Goal: Information Seeking & Learning: Learn about a topic

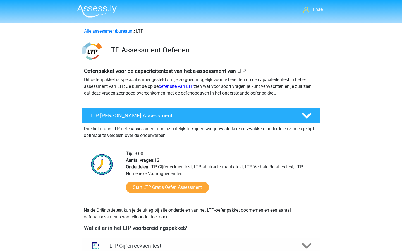
scroll to position [167, 0]
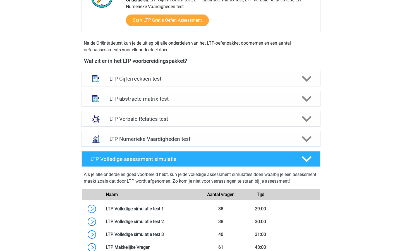
click at [363, 98] on div "Phae phaelouman@gmail.com Nederlands" at bounding box center [201, 155] width 402 height 644
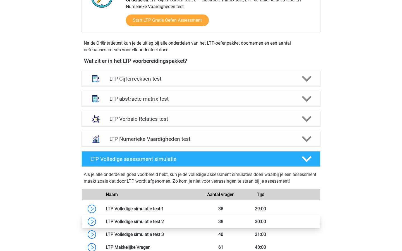
click at [164, 224] on link at bounding box center [164, 221] width 0 height 5
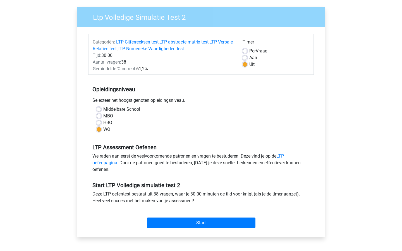
scroll to position [41, 0]
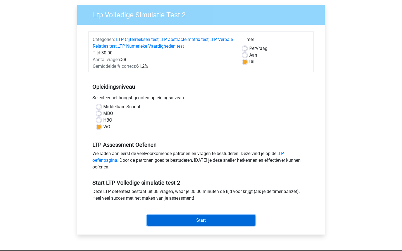
click at [193, 220] on input "Start" at bounding box center [201, 220] width 109 height 11
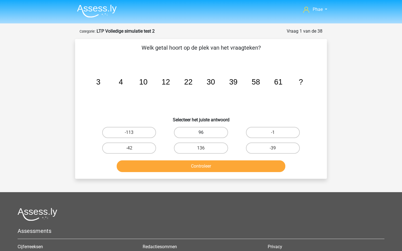
click at [201, 132] on label "96" at bounding box center [201, 132] width 54 height 11
click at [201, 133] on input "96" at bounding box center [203, 135] width 4 height 4
radio input "true"
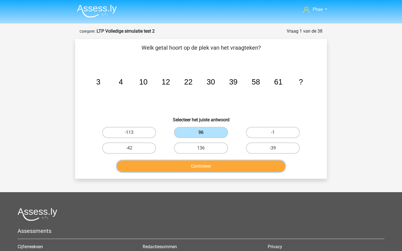
click at [208, 164] on button "Controleer" at bounding box center [201, 167] width 169 height 12
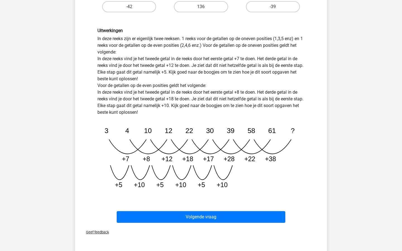
scroll to position [154, 0]
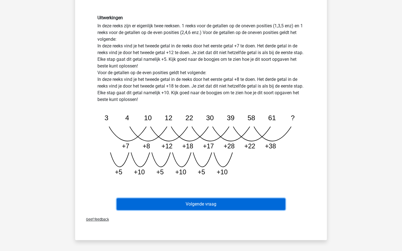
click at [195, 200] on button "Volgende vraag" at bounding box center [201, 205] width 169 height 12
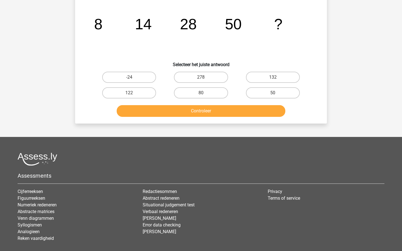
scroll to position [28, 0]
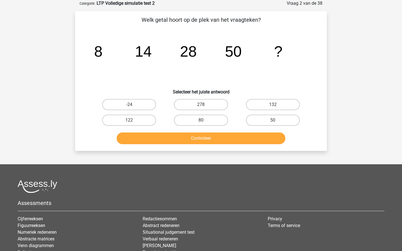
click at [140, 115] on div "122" at bounding box center [129, 120] width 67 height 11
click at [147, 117] on label "122" at bounding box center [129, 120] width 54 height 11
click at [133, 120] on input "122" at bounding box center [131, 122] width 4 height 4
radio input "true"
click at [261, 106] on label "132" at bounding box center [273, 104] width 54 height 11
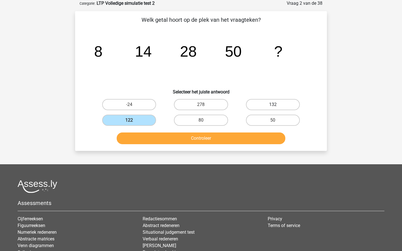
click at [273, 106] on input "132" at bounding box center [275, 107] width 4 height 4
radio input "true"
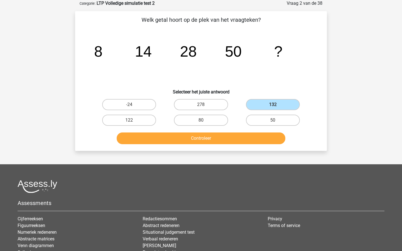
click at [220, 147] on div "Welk getal hoort op de plek van het vraagteken? image/svg+xml 8 14 28 50 ? Sele…" at bounding box center [201, 81] width 252 height 140
click at [219, 135] on button "Controleer" at bounding box center [201, 139] width 169 height 12
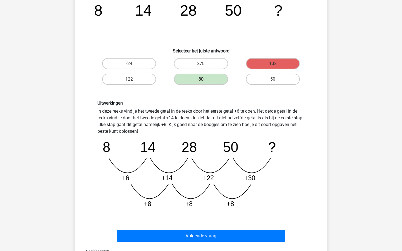
scroll to position [64, 0]
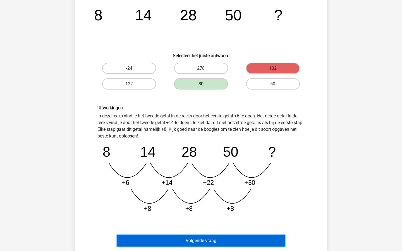
click at [194, 241] on button "Volgende vraag" at bounding box center [201, 241] width 169 height 12
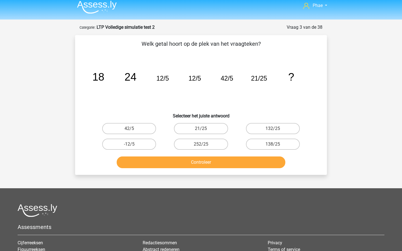
scroll to position [0, 0]
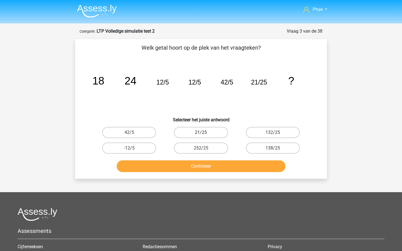
click at [211, 134] on label "21/25" at bounding box center [201, 132] width 54 height 11
click at [205, 134] on input "21/25" at bounding box center [203, 135] width 4 height 4
radio input "true"
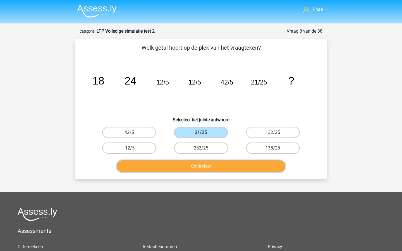
click at [219, 168] on button "Controleer" at bounding box center [201, 167] width 169 height 12
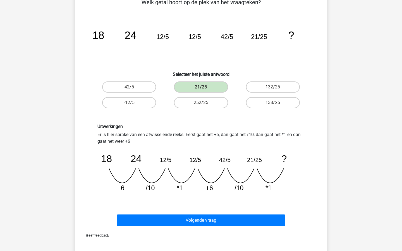
scroll to position [46, 0]
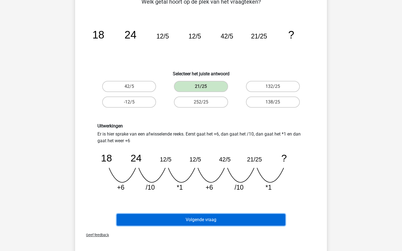
click at [196, 217] on button "Volgende vraag" at bounding box center [201, 220] width 169 height 12
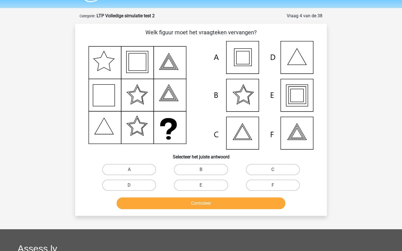
scroll to position [6, 0]
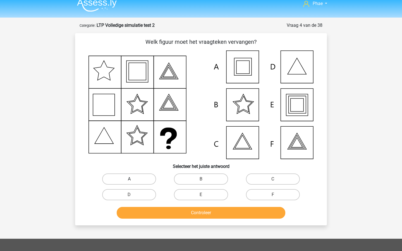
click at [146, 180] on label "A" at bounding box center [129, 179] width 54 height 11
click at [133, 180] on input "A" at bounding box center [131, 181] width 4 height 4
radio input "true"
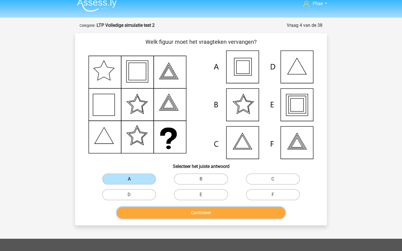
click at [182, 213] on button "Controleer" at bounding box center [201, 213] width 169 height 12
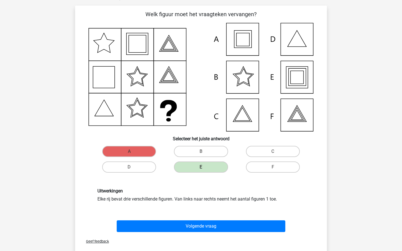
scroll to position [34, 0]
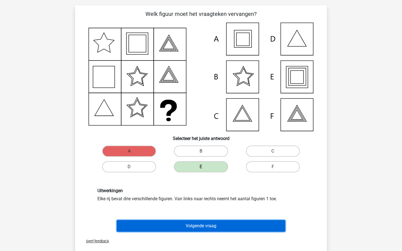
click at [191, 221] on button "Volgende vraag" at bounding box center [201, 226] width 169 height 12
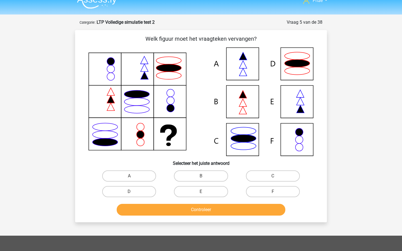
scroll to position [9, 0]
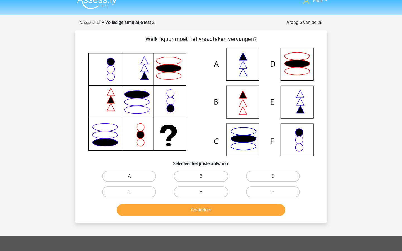
click at [144, 174] on label "A" at bounding box center [129, 176] width 54 height 11
click at [133, 177] on input "A" at bounding box center [131, 179] width 4 height 4
radio input "true"
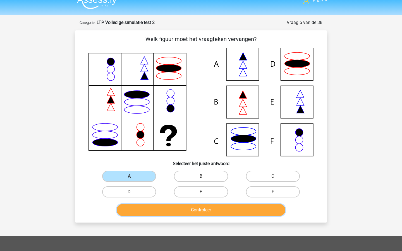
click at [185, 215] on button "Controleer" at bounding box center [201, 211] width 169 height 12
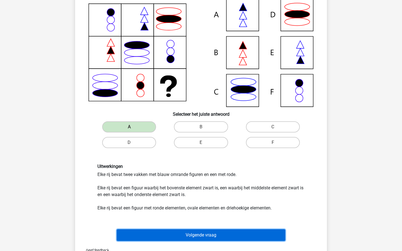
click at [180, 240] on button "Volgende vraag" at bounding box center [201, 236] width 169 height 12
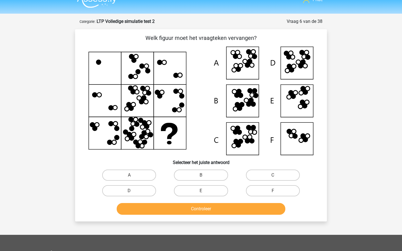
scroll to position [8, 0]
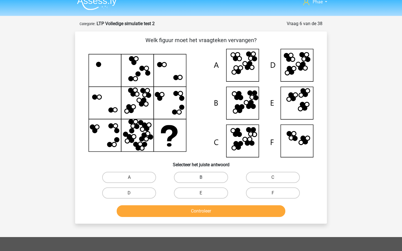
click at [197, 179] on label "B" at bounding box center [201, 177] width 54 height 11
click at [201, 179] on input "B" at bounding box center [203, 180] width 4 height 4
radio input "true"
click at [198, 215] on button "Controleer" at bounding box center [201, 212] width 169 height 12
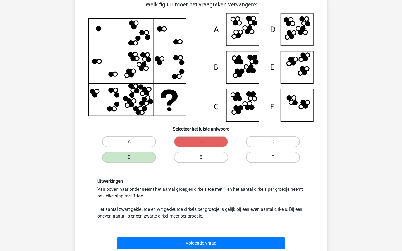
scroll to position [41, 0]
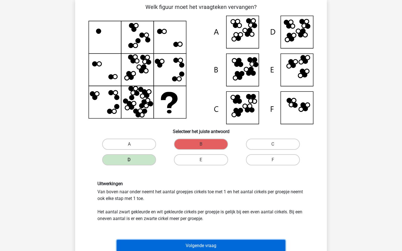
click at [208, 246] on button "Volgende vraag" at bounding box center [201, 246] width 169 height 12
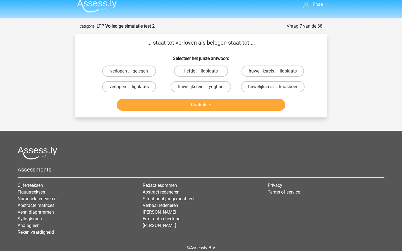
scroll to position [0, 0]
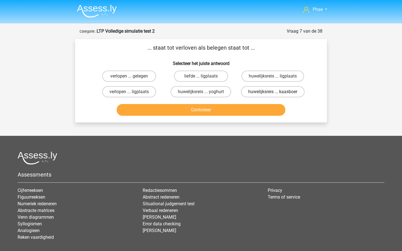
click at [291, 92] on label "huwelijksreis ... kaasboer" at bounding box center [273, 91] width 64 height 11
click at [277, 92] on input "huwelijksreis ... kaasboer" at bounding box center [275, 94] width 4 height 4
radio input "true"
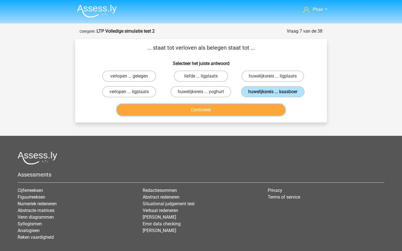
click at [273, 110] on button "Controleer" at bounding box center [201, 110] width 169 height 12
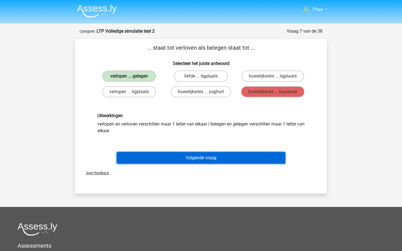
click at [236, 158] on button "Volgende vraag" at bounding box center [201, 158] width 169 height 12
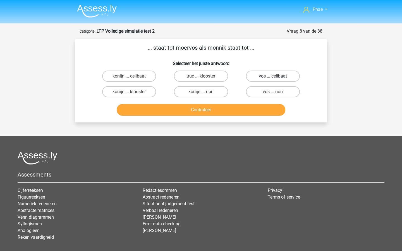
click at [284, 76] on label "vos ... celibaat" at bounding box center [273, 76] width 54 height 11
click at [277, 76] on input "vos ... celibaat" at bounding box center [275, 78] width 4 height 4
radio input "true"
click at [267, 101] on div "Controleer" at bounding box center [201, 109] width 234 height 18
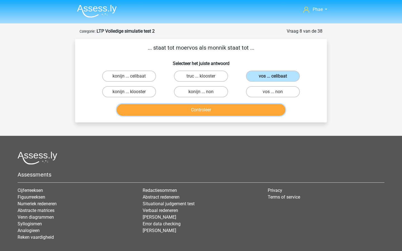
click at [266, 107] on button "Controleer" at bounding box center [201, 110] width 169 height 12
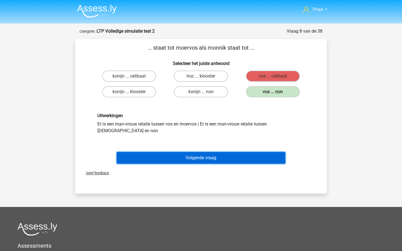
click at [255, 152] on button "Volgende vraag" at bounding box center [201, 158] width 169 height 12
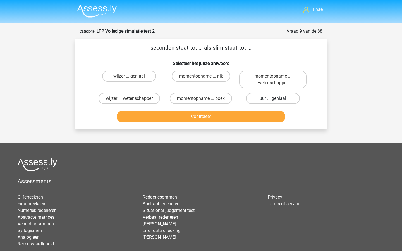
click at [289, 99] on label "uur ... geniaal" at bounding box center [273, 98] width 54 height 11
click at [277, 99] on input "uur ... geniaal" at bounding box center [275, 101] width 4 height 4
radio input "true"
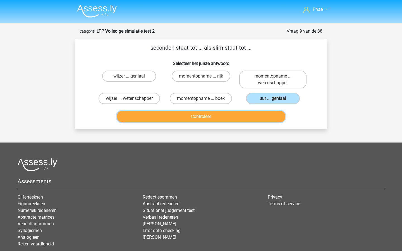
click at [271, 121] on button "Controleer" at bounding box center [201, 117] width 169 height 12
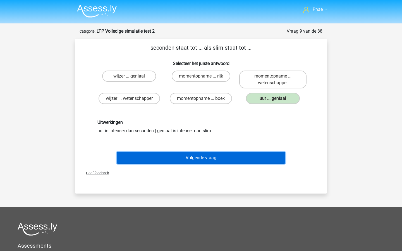
click at [248, 159] on button "Volgende vraag" at bounding box center [201, 158] width 169 height 12
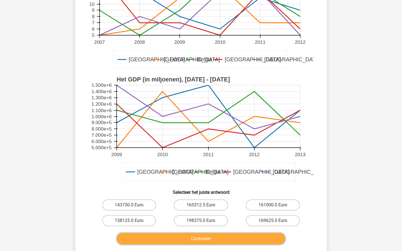
scroll to position [105, 0]
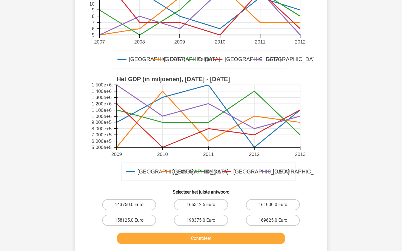
click at [148, 199] on label "143750.0 Euro" at bounding box center [129, 204] width 54 height 11
click at [133, 205] on input "143750.0 Euro" at bounding box center [131, 207] width 4 height 4
radio input "true"
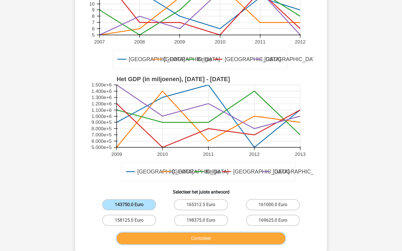
click at [185, 233] on button "Controleer" at bounding box center [201, 239] width 169 height 12
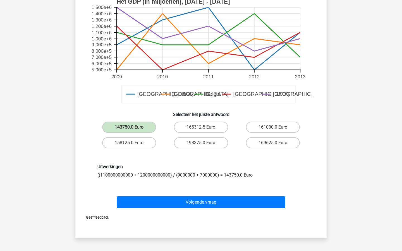
scroll to position [193, 0]
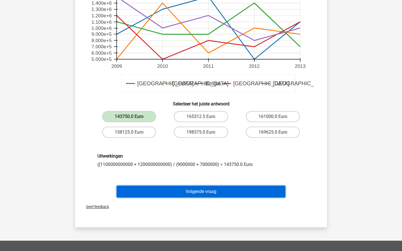
click at [199, 186] on button "Volgende vraag" at bounding box center [201, 192] width 169 height 12
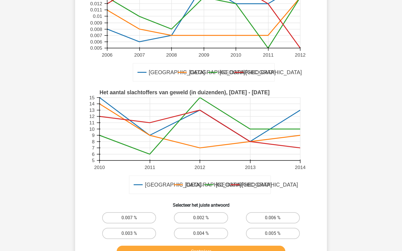
scroll to position [101, 0]
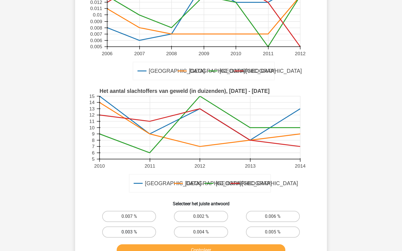
click at [150, 229] on label "0.003 %" at bounding box center [129, 232] width 54 height 11
click at [133, 232] on input "0.003 %" at bounding box center [131, 234] width 4 height 4
radio input "true"
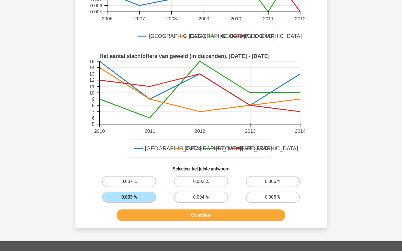
scroll to position [137, 0]
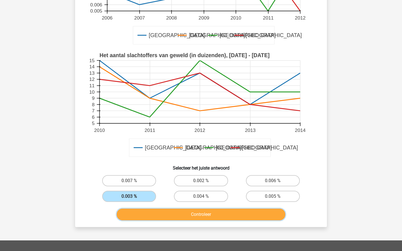
click at [182, 214] on button "Controleer" at bounding box center [201, 215] width 169 height 12
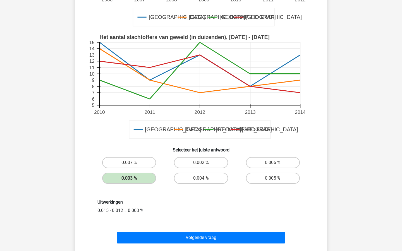
scroll to position [161, 0]
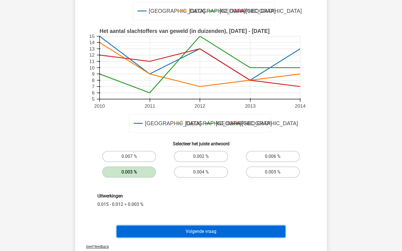
click at [185, 232] on button "Volgende vraag" at bounding box center [201, 232] width 169 height 12
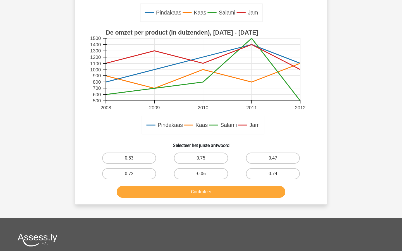
scroll to position [154, 0]
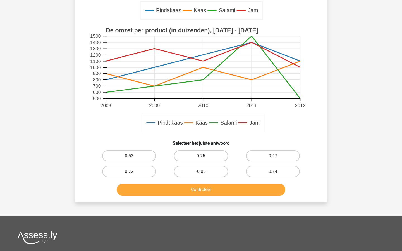
click at [211, 160] on label "0.75" at bounding box center [201, 156] width 54 height 11
click at [205, 160] on input "0.75" at bounding box center [203, 158] width 4 height 4
radio input "true"
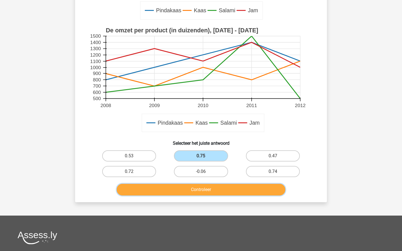
click at [220, 190] on button "Controleer" at bounding box center [201, 190] width 169 height 12
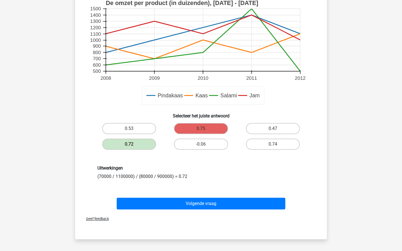
scroll to position [182, 0]
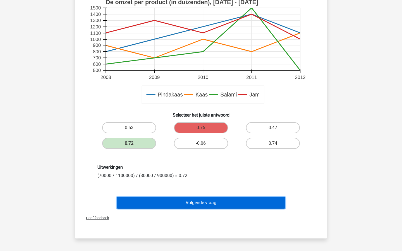
click at [167, 203] on button "Volgende vraag" at bounding box center [201, 203] width 169 height 12
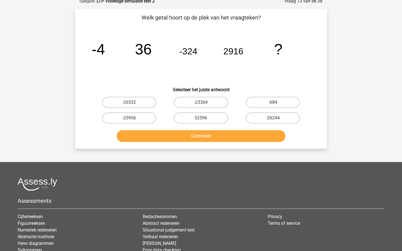
scroll to position [28, 0]
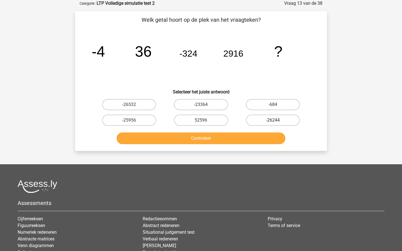
click at [287, 117] on label "-26244" at bounding box center [273, 120] width 54 height 11
click at [277, 120] on input "-26244" at bounding box center [275, 122] width 4 height 4
radio input "true"
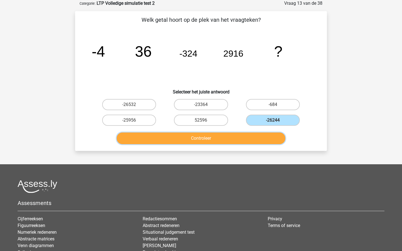
click at [266, 135] on button "Controleer" at bounding box center [201, 139] width 169 height 12
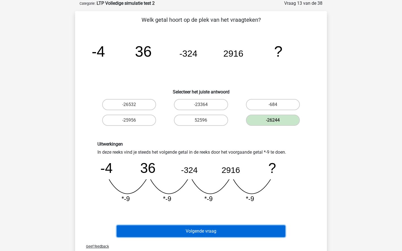
click at [239, 235] on button "Volgende vraag" at bounding box center [201, 232] width 169 height 12
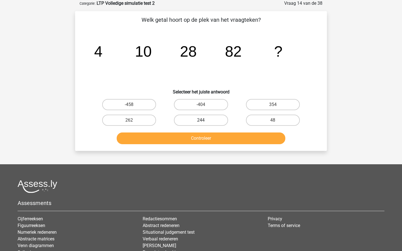
click at [207, 123] on label "244" at bounding box center [201, 120] width 54 height 11
click at [205, 123] on input "244" at bounding box center [203, 122] width 4 height 4
radio input "true"
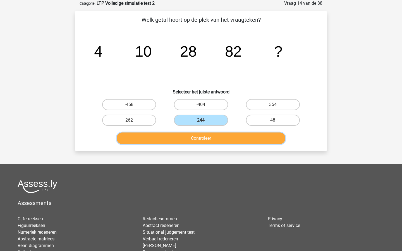
click at [211, 138] on button "Controleer" at bounding box center [201, 139] width 169 height 12
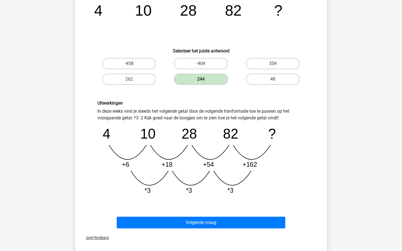
scroll to position [70, 0]
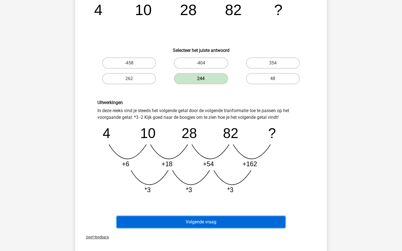
click at [209, 221] on button "Volgende vraag" at bounding box center [201, 223] width 169 height 12
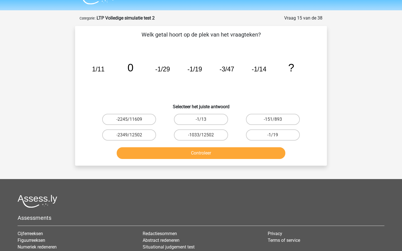
scroll to position [12, 0]
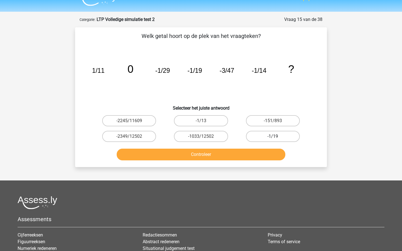
click at [293, 140] on label "-1/19" at bounding box center [273, 136] width 54 height 11
click at [277, 140] on input "-1/19" at bounding box center [275, 139] width 4 height 4
radio input "true"
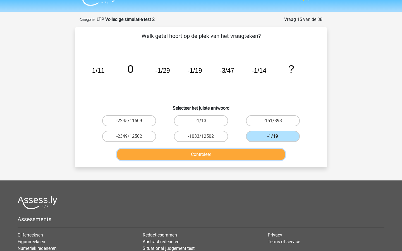
click at [268, 155] on button "Controleer" at bounding box center [201, 155] width 169 height 12
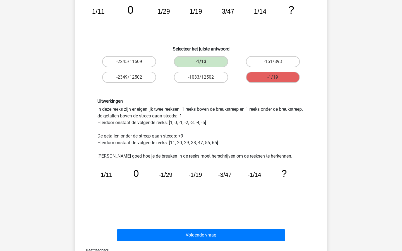
scroll to position [80, 0]
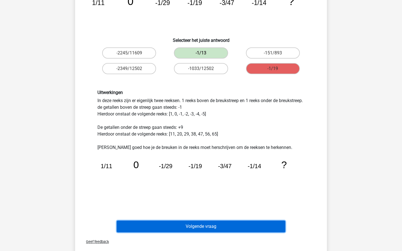
click at [227, 230] on button "Volgende vraag" at bounding box center [201, 227] width 169 height 12
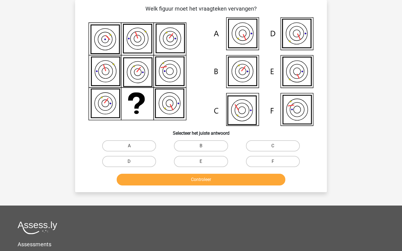
scroll to position [28, 0]
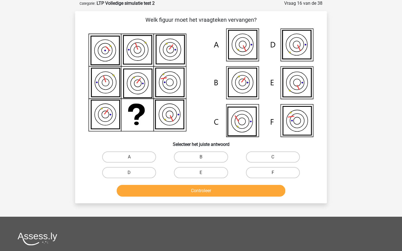
click at [267, 174] on label "F" at bounding box center [273, 172] width 54 height 11
click at [273, 174] on input "F" at bounding box center [275, 175] width 4 height 4
radio input "true"
click at [264, 188] on button "Controleer" at bounding box center [201, 191] width 169 height 12
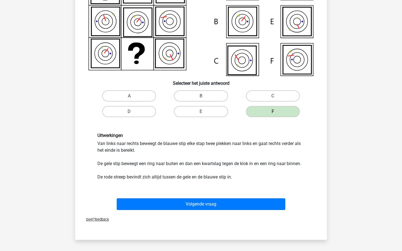
scroll to position [90, 0]
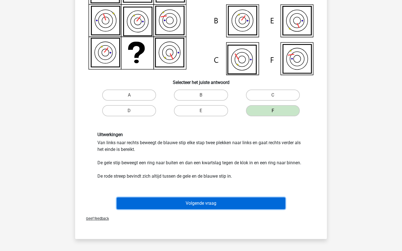
click at [246, 205] on button "Volgende vraag" at bounding box center [201, 204] width 169 height 12
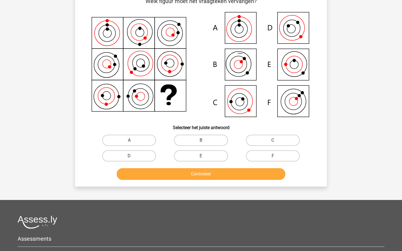
scroll to position [28, 0]
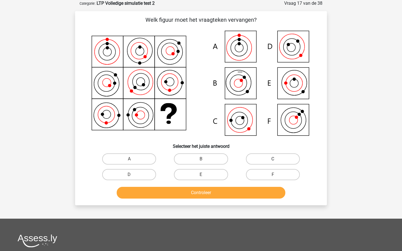
click at [270, 154] on label "C" at bounding box center [273, 159] width 54 height 11
click at [273, 159] on input "C" at bounding box center [275, 161] width 4 height 4
radio input "true"
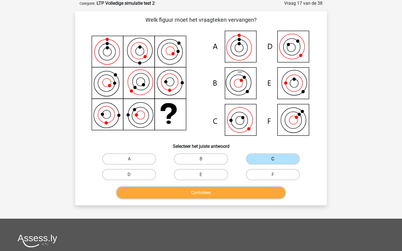
click at [239, 192] on button "Controleer" at bounding box center [201, 193] width 169 height 12
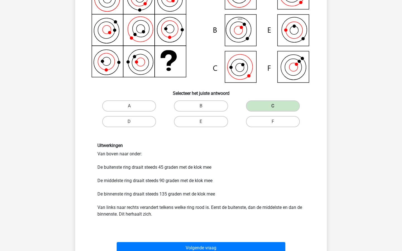
scroll to position [82, 0]
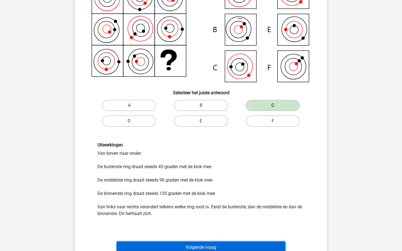
click at [228, 246] on button "Volgende vraag" at bounding box center [201, 248] width 169 height 12
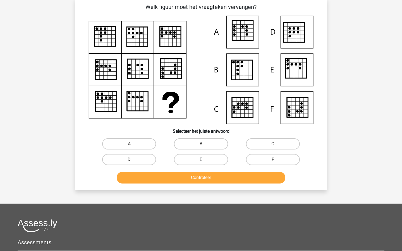
scroll to position [28, 0]
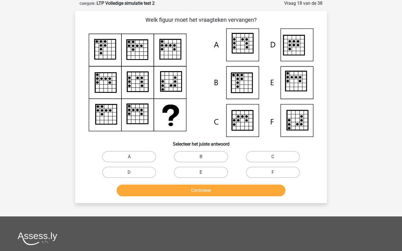
click at [213, 169] on label "E" at bounding box center [201, 172] width 54 height 11
click at [205, 173] on input "E" at bounding box center [203, 175] width 4 height 4
radio input "true"
click at [214, 189] on button "Controleer" at bounding box center [201, 191] width 169 height 12
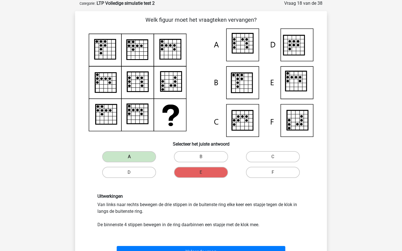
scroll to position [30, 0]
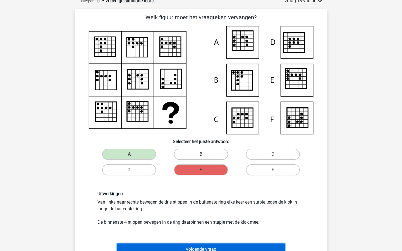
click at [240, 244] on button "Volgende vraag" at bounding box center [201, 250] width 169 height 12
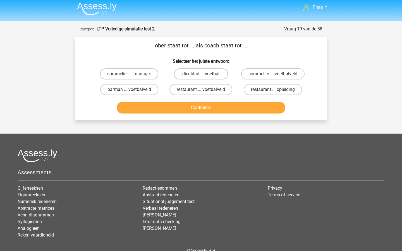
scroll to position [0, 0]
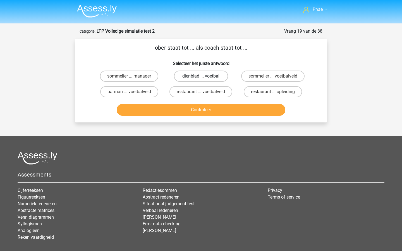
click at [219, 78] on label "dienblad ... voetbal" at bounding box center [201, 76] width 54 height 11
click at [205, 78] on input "dienblad ... voetbal" at bounding box center [203, 78] width 4 height 4
radio input "true"
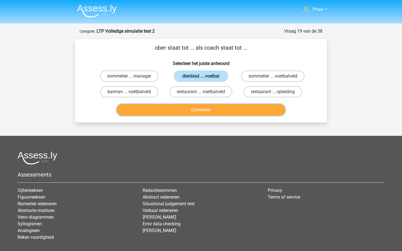
click at [219, 108] on button "Controleer" at bounding box center [201, 110] width 169 height 12
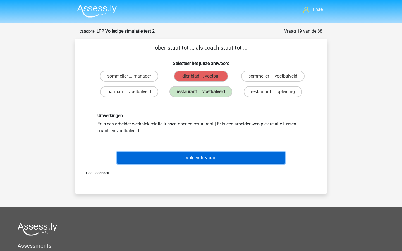
click at [213, 156] on button "Volgende vraag" at bounding box center [201, 158] width 169 height 12
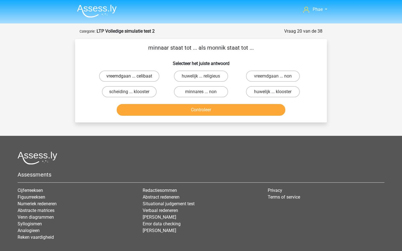
click at [147, 74] on label "vreemdgaan ... celibaat" at bounding box center [129, 76] width 60 height 11
click at [133, 76] on input "vreemdgaan ... celibaat" at bounding box center [131, 78] width 4 height 4
radio input "true"
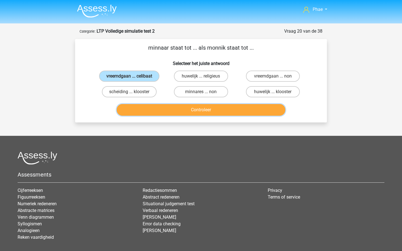
click at [165, 110] on button "Controleer" at bounding box center [201, 110] width 169 height 12
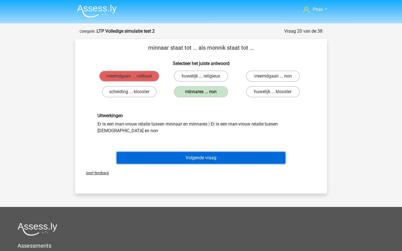
click at [172, 158] on button "Volgende vraag" at bounding box center [201, 158] width 169 height 12
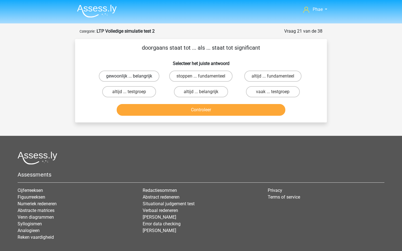
click at [148, 72] on label "gewoonlijk ... belangrijk" at bounding box center [129, 76] width 61 height 11
click at [133, 76] on input "gewoonlijk ... belangrijk" at bounding box center [131, 78] width 4 height 4
radio input "true"
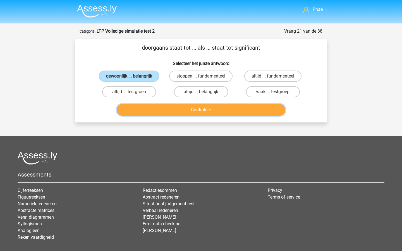
click at [179, 107] on button "Controleer" at bounding box center [201, 110] width 169 height 12
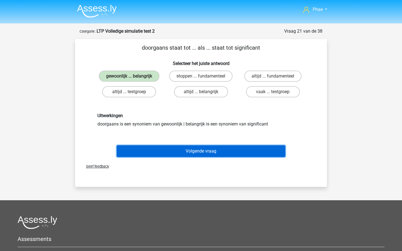
click at [170, 150] on button "Volgende vraag" at bounding box center [201, 152] width 169 height 12
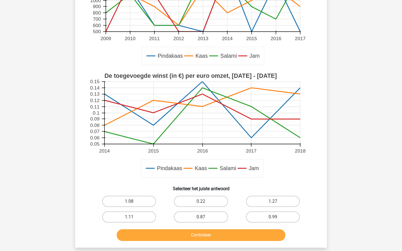
scroll to position [111, 0]
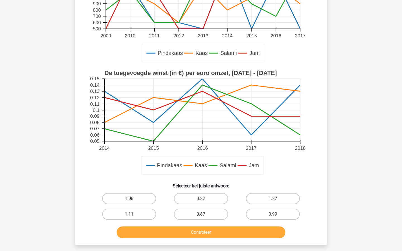
click at [212, 218] on label "0.87" at bounding box center [201, 214] width 54 height 11
click at [205, 218] on input "0.87" at bounding box center [203, 217] width 4 height 4
radio input "true"
click at [212, 227] on div "Controleer" at bounding box center [201, 231] width 234 height 18
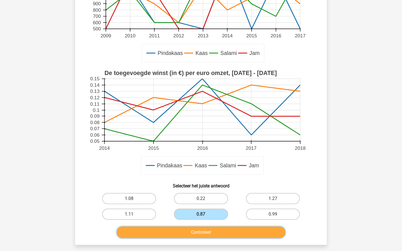
click at [212, 232] on button "Controleer" at bounding box center [201, 233] width 169 height 12
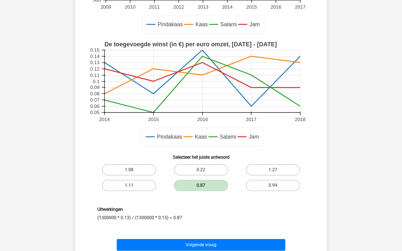
scroll to position [139, 0]
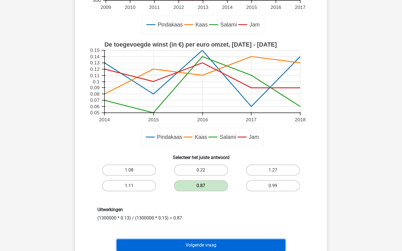
click at [230, 244] on button "Volgende vraag" at bounding box center [201, 246] width 169 height 12
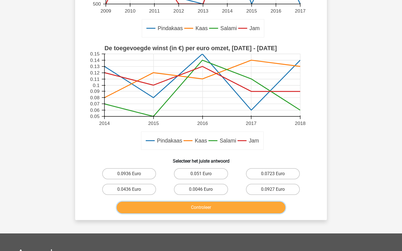
scroll to position [163, 0]
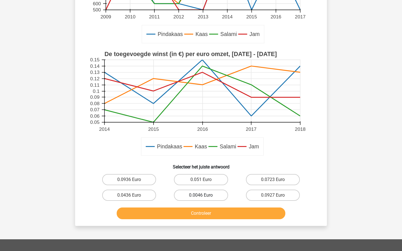
click at [216, 192] on label "0.0046 Euro" at bounding box center [201, 195] width 54 height 11
click at [205, 196] on input "0.0046 Euro" at bounding box center [203, 198] width 4 height 4
radio input "true"
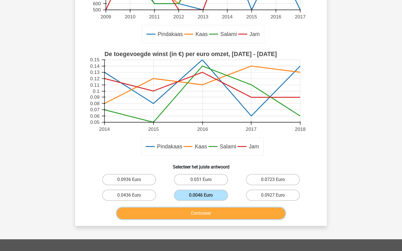
click at [219, 219] on button "Controleer" at bounding box center [201, 214] width 169 height 12
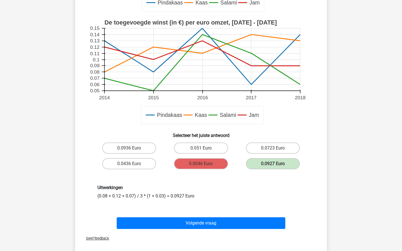
scroll to position [196, 0]
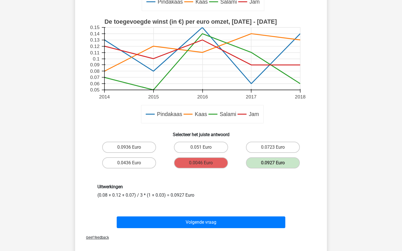
click at [218, 215] on div "Volgende vraag" at bounding box center [201, 221] width 234 height 18
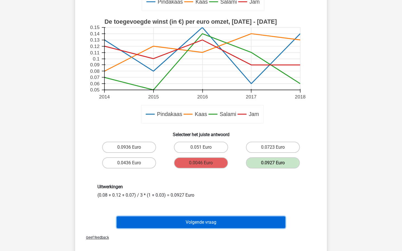
click at [217, 219] on button "Volgende vraag" at bounding box center [201, 223] width 169 height 12
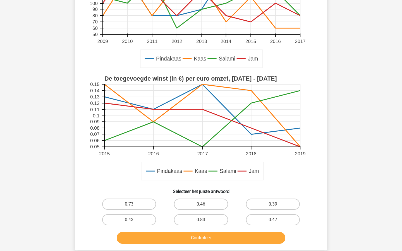
scroll to position [107, 0]
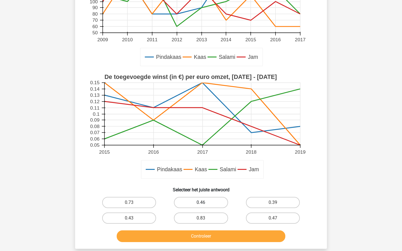
click at [215, 202] on label "0.46" at bounding box center [201, 202] width 54 height 11
click at [205, 203] on input "0.46" at bounding box center [203, 205] width 4 height 4
radio input "true"
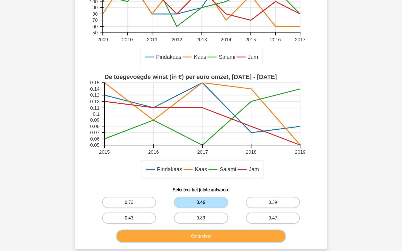
click at [218, 240] on button "Controleer" at bounding box center [201, 237] width 169 height 12
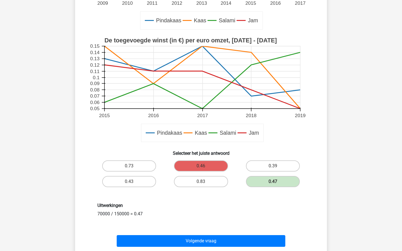
scroll to position [154, 0]
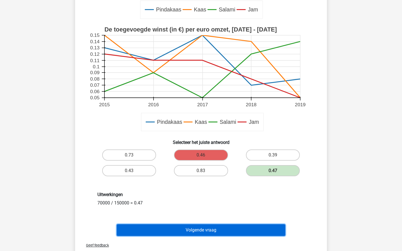
click at [210, 234] on button "Volgende vraag" at bounding box center [201, 231] width 169 height 12
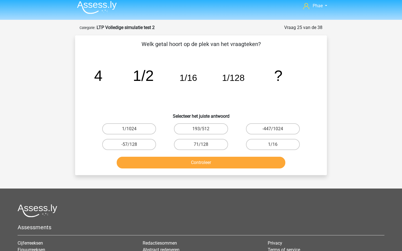
scroll to position [1, 0]
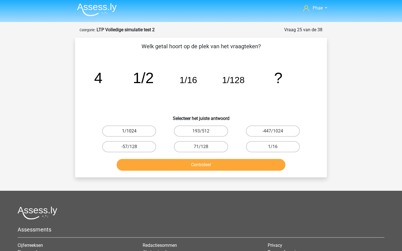
click at [135, 134] on label "1/1024" at bounding box center [129, 131] width 54 height 11
click at [133, 134] on input "1/1024" at bounding box center [131, 133] width 4 height 4
radio input "true"
click at [185, 166] on button "Controleer" at bounding box center [201, 165] width 169 height 12
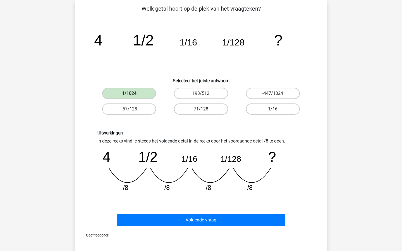
scroll to position [40, 0]
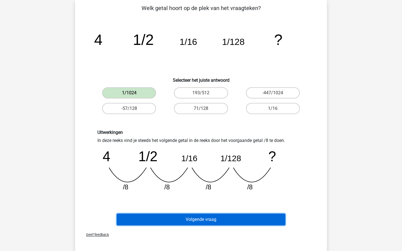
click at [202, 219] on button "Volgende vraag" at bounding box center [201, 220] width 169 height 12
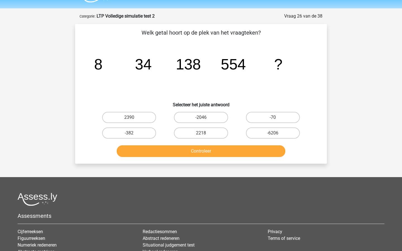
scroll to position [9, 0]
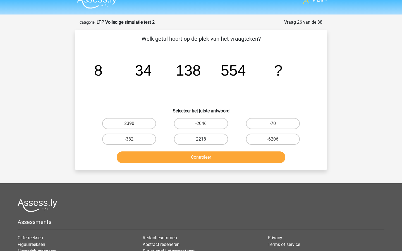
click at [214, 140] on label "2218" at bounding box center [201, 139] width 54 height 11
click at [205, 140] on input "2218" at bounding box center [203, 141] width 4 height 4
radio input "true"
click at [215, 157] on button "Controleer" at bounding box center [201, 158] width 169 height 12
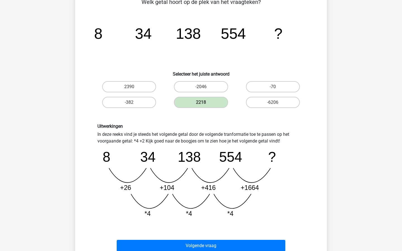
scroll to position [56, 0]
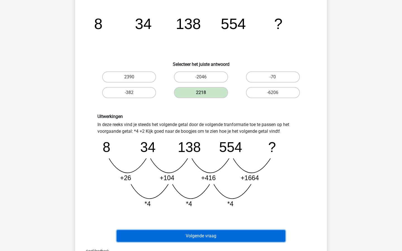
click at [220, 236] on button "Volgende vraag" at bounding box center [201, 236] width 169 height 12
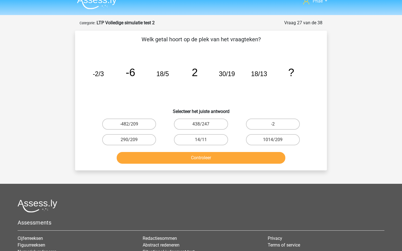
scroll to position [4, 0]
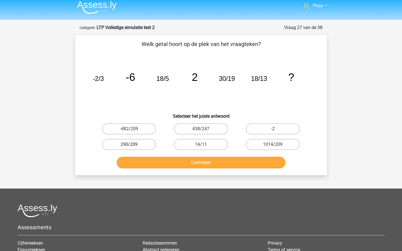
click at [147, 147] on label "290/209" at bounding box center [129, 144] width 54 height 11
click at [133, 147] on input "290/209" at bounding box center [131, 147] width 4 height 4
radio input "true"
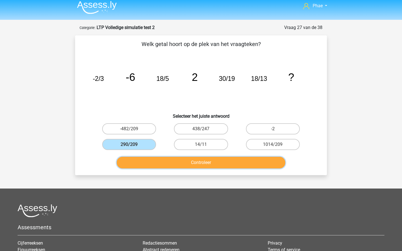
click at [168, 163] on button "Controleer" at bounding box center [201, 163] width 169 height 12
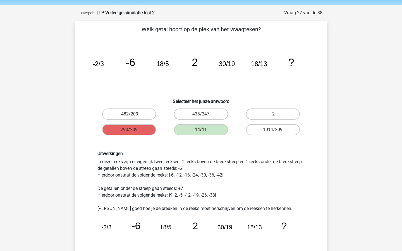
scroll to position [15, 0]
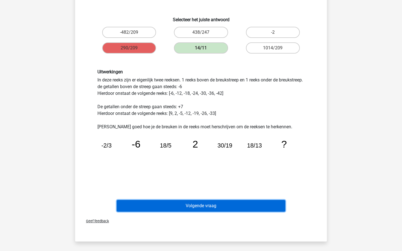
click at [184, 204] on button "Volgende vraag" at bounding box center [201, 206] width 169 height 12
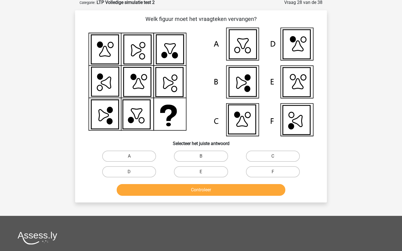
scroll to position [28, 0]
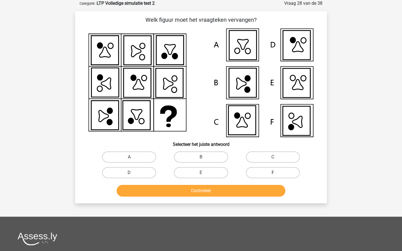
click at [265, 171] on label "F" at bounding box center [273, 172] width 54 height 11
click at [273, 173] on input "F" at bounding box center [275, 175] width 4 height 4
radio input "true"
click at [253, 185] on div "Controleer" at bounding box center [201, 190] width 234 height 18
click at [249, 189] on button "Controleer" at bounding box center [201, 191] width 169 height 12
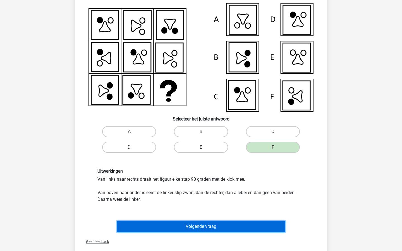
click at [246, 227] on button "Volgende vraag" at bounding box center [201, 227] width 169 height 12
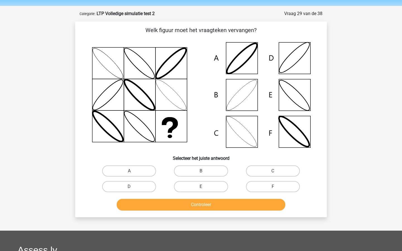
scroll to position [17, 0]
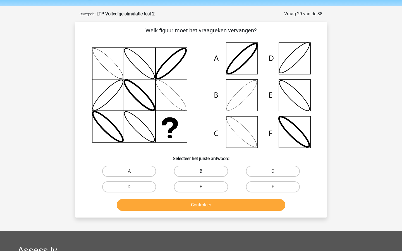
click at [212, 172] on label "B" at bounding box center [201, 171] width 54 height 11
click at [205, 172] on input "B" at bounding box center [203, 174] width 4 height 4
radio input "true"
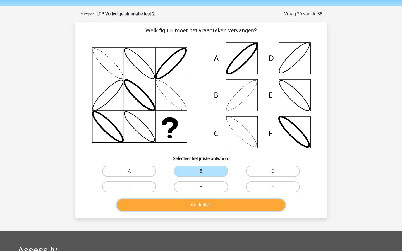
click at [218, 204] on button "Controleer" at bounding box center [201, 205] width 169 height 12
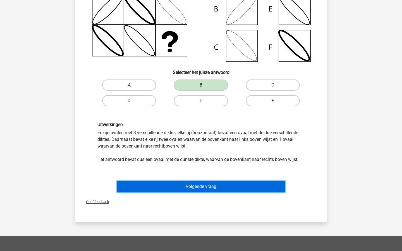
click at [218, 190] on button "Volgende vraag" at bounding box center [201, 187] width 169 height 12
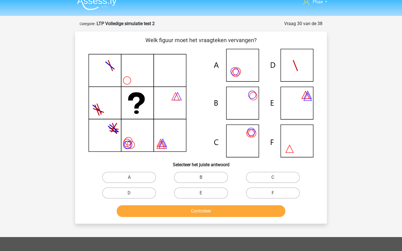
scroll to position [7, 0]
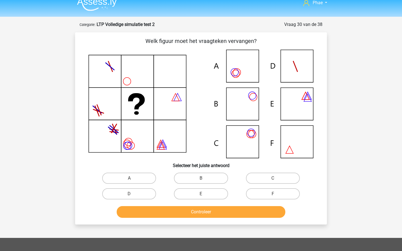
click at [252, 142] on icon at bounding box center [201, 104] width 225 height 109
click at [261, 176] on label "C" at bounding box center [273, 178] width 54 height 11
click at [273, 179] on input "C" at bounding box center [275, 181] width 4 height 4
radio input "true"
click at [229, 214] on button "Controleer" at bounding box center [201, 212] width 169 height 12
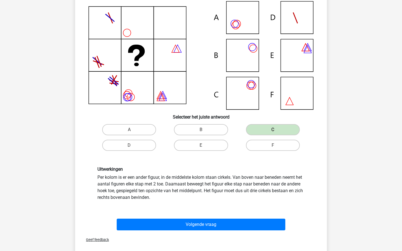
scroll to position [56, 0]
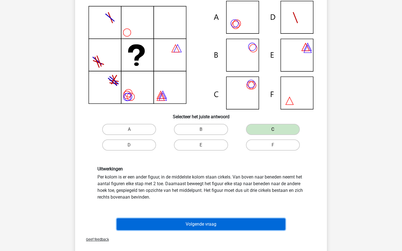
click at [227, 227] on button "Volgende vraag" at bounding box center [201, 225] width 169 height 12
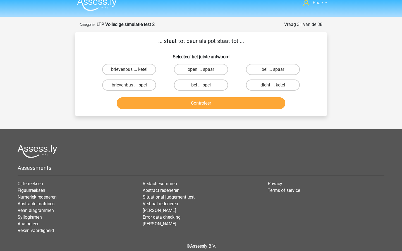
scroll to position [0, 0]
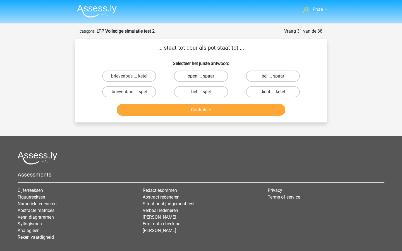
click at [214, 77] on label "open ... spaar" at bounding box center [201, 76] width 54 height 11
click at [205, 77] on input "open ... spaar" at bounding box center [203, 78] width 4 height 4
radio input "true"
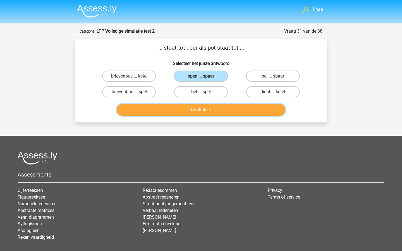
click at [228, 111] on button "Controleer" at bounding box center [201, 110] width 169 height 12
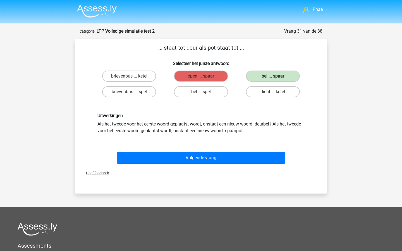
click at [212, 170] on div "Geef feedback" at bounding box center [201, 173] width 248 height 14
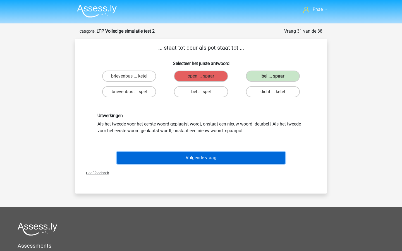
click at [211, 160] on button "Volgende vraag" at bounding box center [201, 158] width 169 height 12
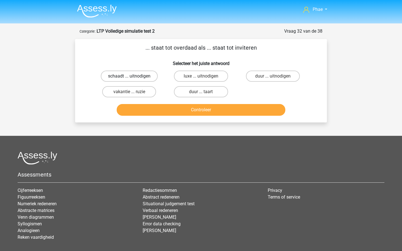
click at [142, 82] on label "schaadt ... uitnodigen" at bounding box center [129, 76] width 57 height 11
click at [133, 80] on input "schaadt ... uitnodigen" at bounding box center [131, 78] width 4 height 4
radio input "true"
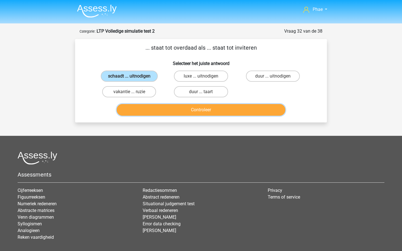
click at [174, 112] on button "Controleer" at bounding box center [201, 110] width 169 height 12
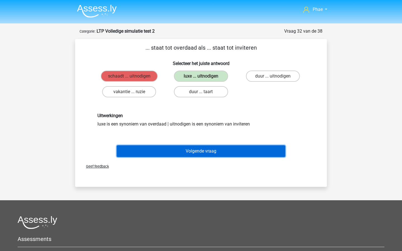
click at [180, 150] on button "Volgende vraag" at bounding box center [201, 152] width 169 height 12
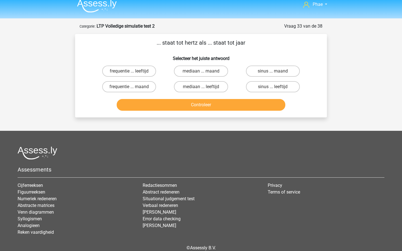
scroll to position [4, 0]
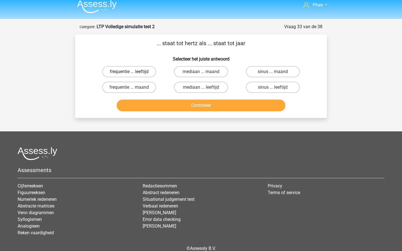
click at [143, 72] on label "frequentie ... leeftijd" at bounding box center [129, 71] width 54 height 11
click at [133, 72] on input "frequentie ... leeftijd" at bounding box center [131, 74] width 4 height 4
radio input "true"
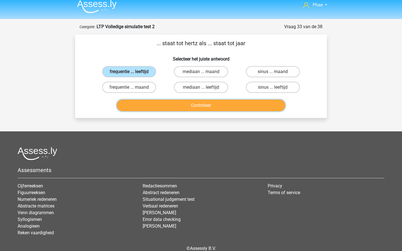
click at [177, 101] on button "Controleer" at bounding box center [201, 106] width 169 height 12
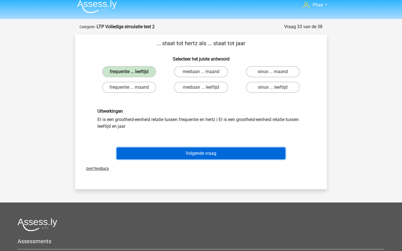
click at [185, 157] on button "Volgende vraag" at bounding box center [201, 154] width 169 height 12
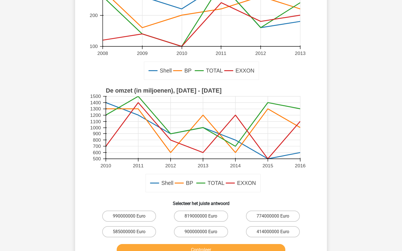
scroll to position [85, 0]
click at [216, 235] on label "900000000 Euro" at bounding box center [201, 232] width 54 height 11
click at [205, 235] on input "900000000 Euro" at bounding box center [203, 234] width 4 height 4
radio input "true"
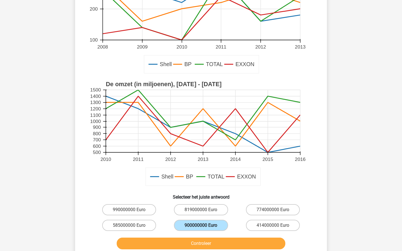
scroll to position [94, 0]
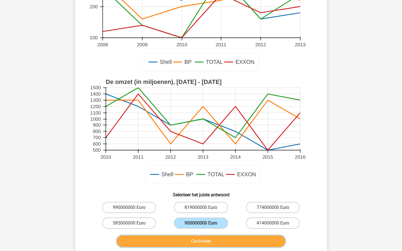
click at [216, 239] on button "Controleer" at bounding box center [201, 242] width 169 height 12
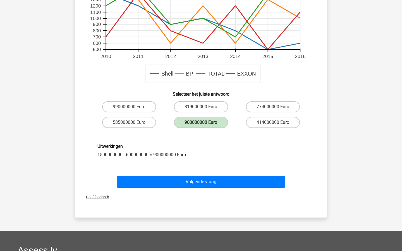
scroll to position [196, 0]
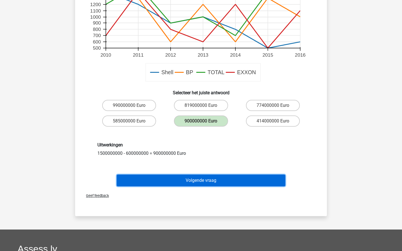
click at [220, 183] on button "Volgende vraag" at bounding box center [201, 181] width 169 height 12
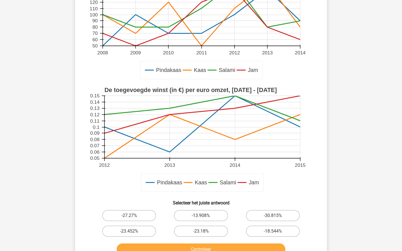
scroll to position [104, 0]
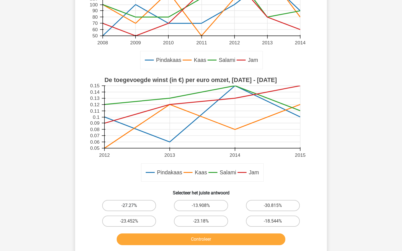
click at [151, 205] on label "-27.27%" at bounding box center [129, 205] width 54 height 11
click at [133, 206] on input "-27.27%" at bounding box center [131, 208] width 4 height 4
radio input "true"
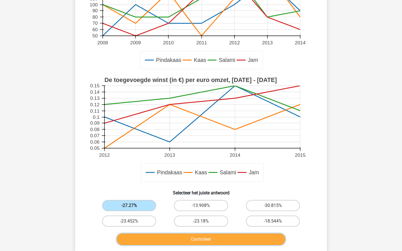
click at [184, 239] on button "Controleer" at bounding box center [201, 240] width 169 height 12
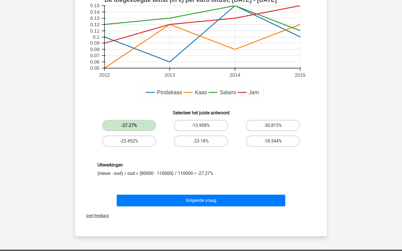
scroll to position [186, 0]
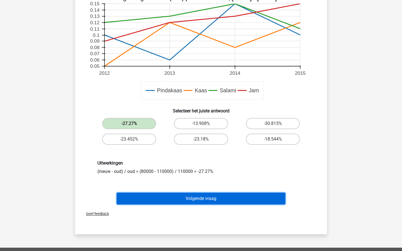
click at [185, 202] on button "Volgende vraag" at bounding box center [201, 199] width 169 height 12
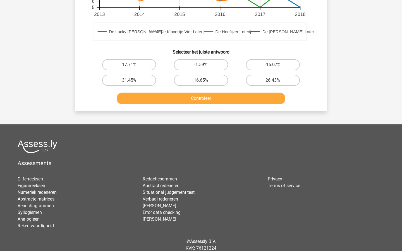
scroll to position [258, 0]
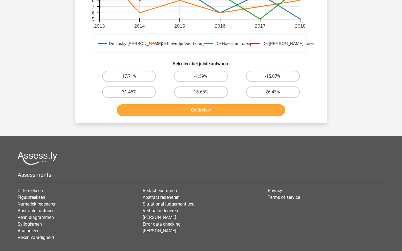
click at [265, 76] on label "-15.07%" at bounding box center [273, 76] width 54 height 11
click at [273, 77] on input "-15.07%" at bounding box center [275, 79] width 4 height 4
radio input "true"
click at [232, 111] on button "Controleer" at bounding box center [201, 110] width 169 height 12
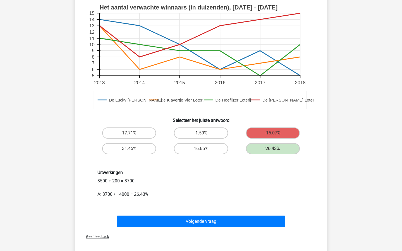
scroll to position [205, 0]
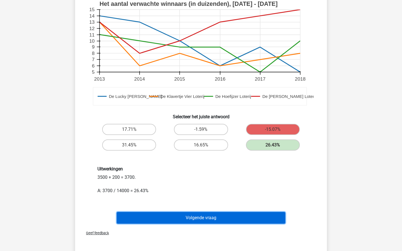
click at [213, 223] on button "Volgende vraag" at bounding box center [201, 218] width 169 height 12
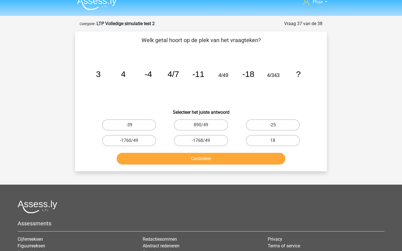
scroll to position [6, 0]
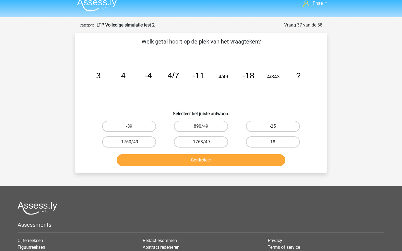
click at [289, 123] on label "-25" at bounding box center [273, 126] width 54 height 11
click at [277, 127] on input "-25" at bounding box center [275, 129] width 4 height 4
radio input "true"
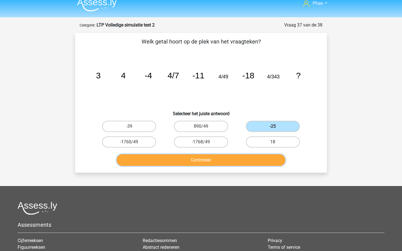
click at [245, 158] on button "Controleer" at bounding box center [201, 160] width 169 height 12
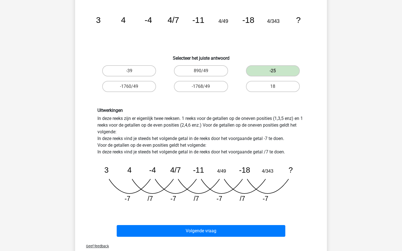
scroll to position [67, 0]
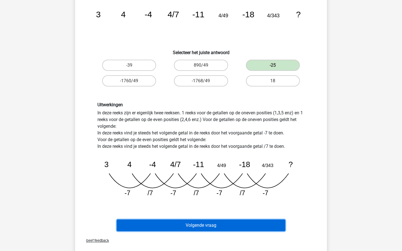
click at [229, 224] on button "Volgende vraag" at bounding box center [201, 226] width 169 height 12
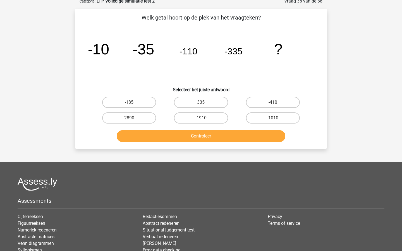
scroll to position [28, 0]
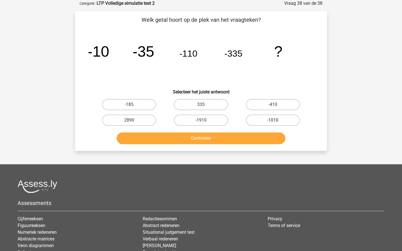
click at [261, 122] on label "-1010" at bounding box center [273, 120] width 54 height 11
click at [273, 122] on input "-1010" at bounding box center [275, 122] width 4 height 4
radio input "true"
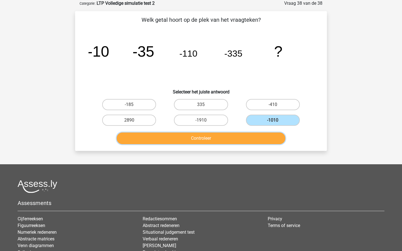
click at [257, 137] on button "Controleer" at bounding box center [201, 139] width 169 height 12
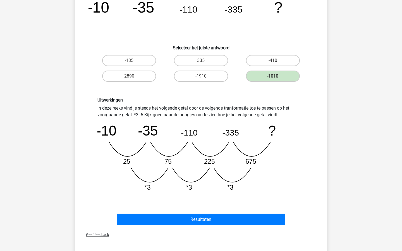
scroll to position [73, 0]
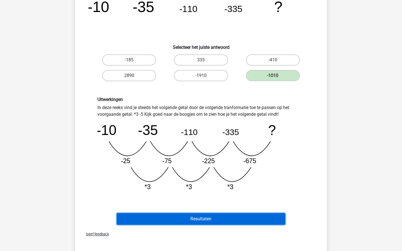
click at [226, 220] on button "Resultaten" at bounding box center [201, 219] width 169 height 12
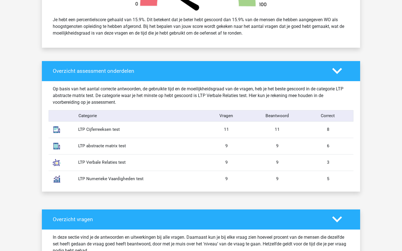
scroll to position [241, 0]
